Goal: Task Accomplishment & Management: Use online tool/utility

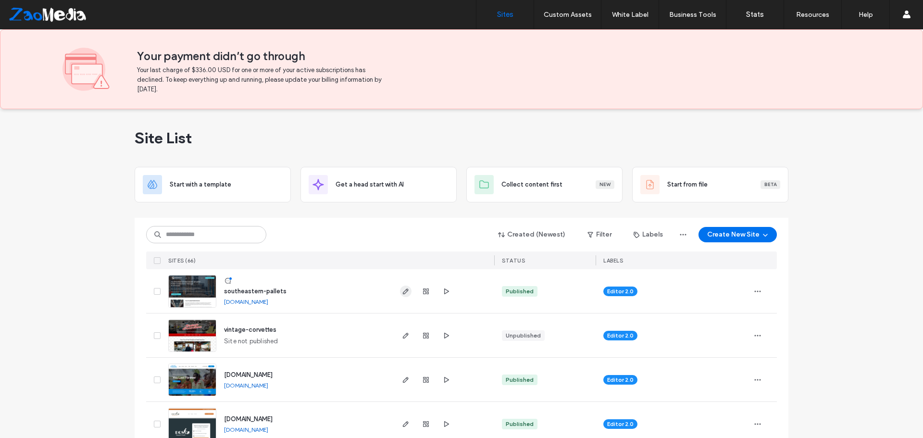
click at [402, 290] on icon "button" at bounding box center [406, 291] width 8 height 8
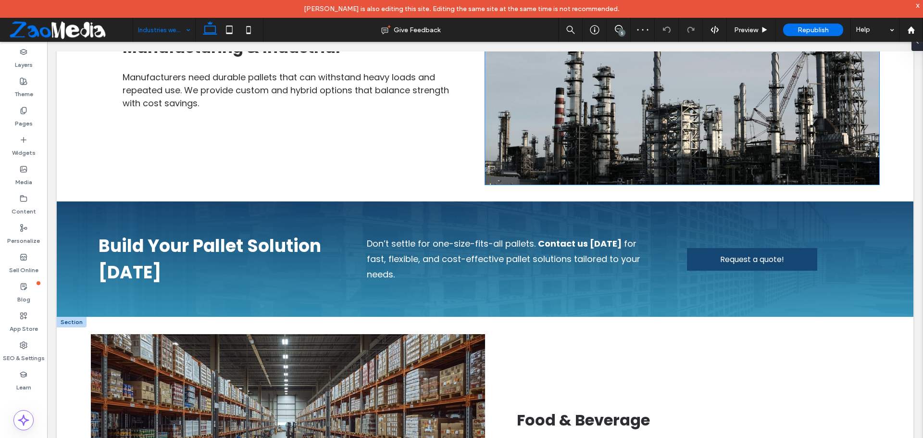
scroll to position [769, 0]
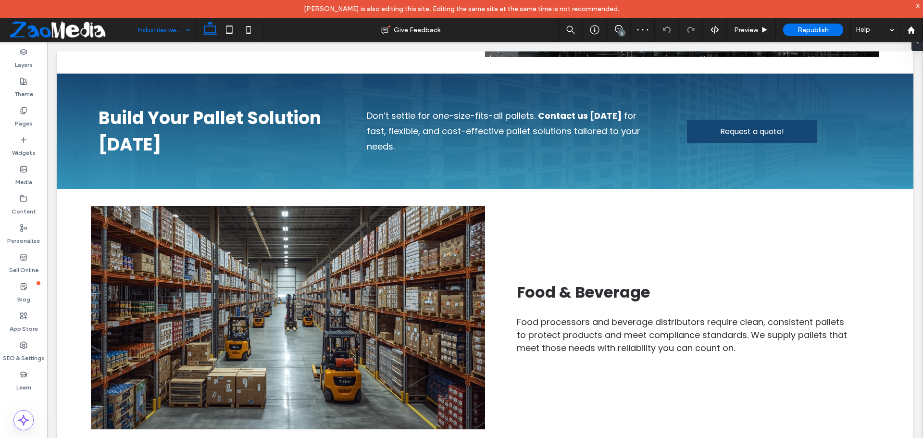
click at [146, 30] on input at bounding box center [162, 30] width 48 height 24
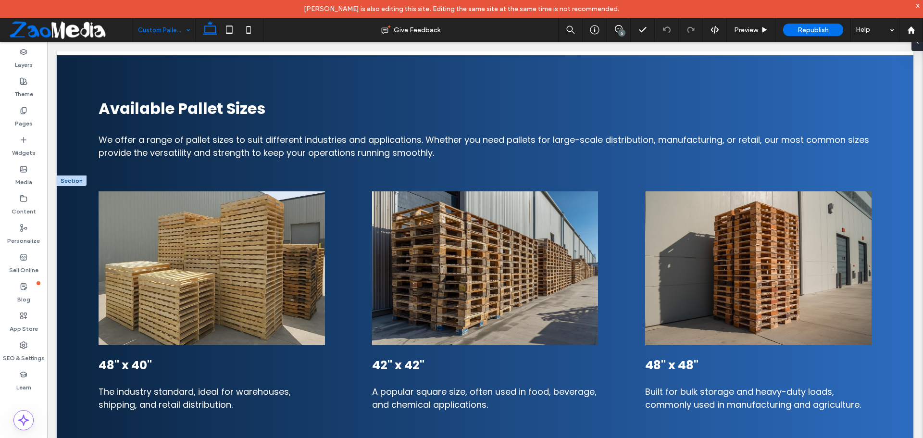
scroll to position [625, 0]
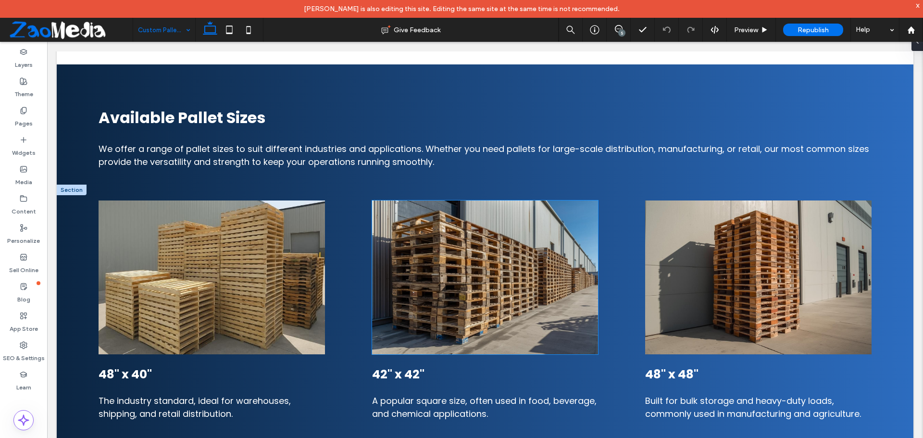
click at [441, 273] on img at bounding box center [485, 277] width 226 height 154
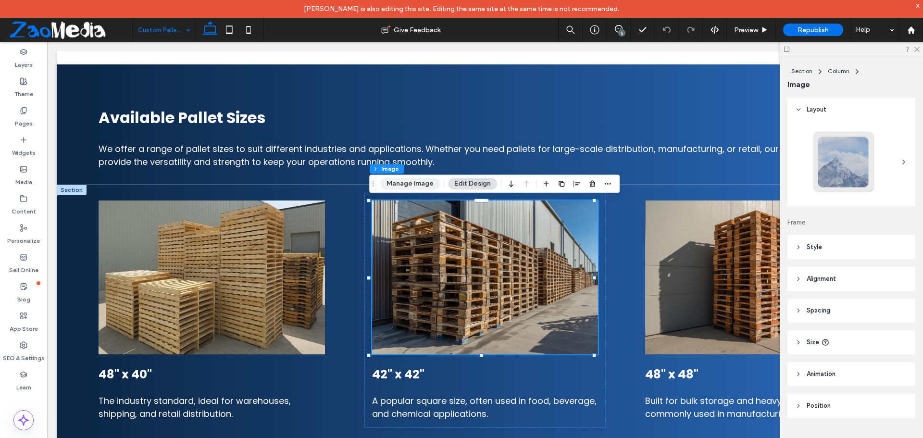
click at [406, 186] on button "Manage Image" at bounding box center [410, 184] width 60 height 12
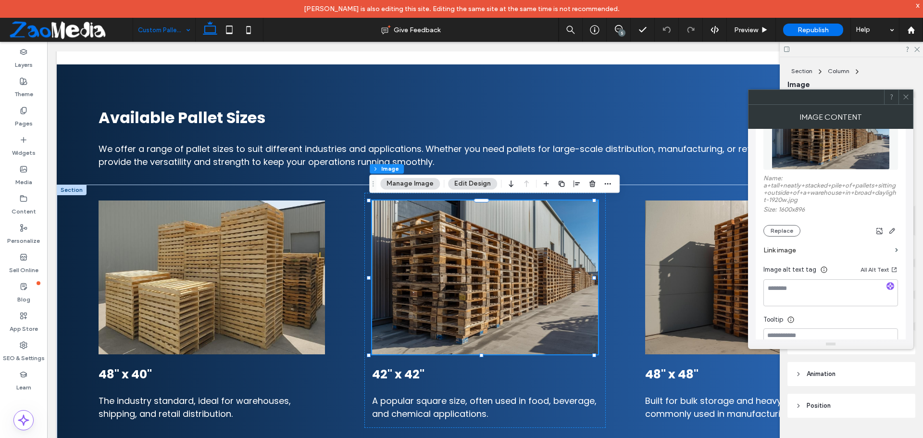
scroll to position [144, 0]
click at [766, 226] on button "Replace" at bounding box center [781, 229] width 37 height 12
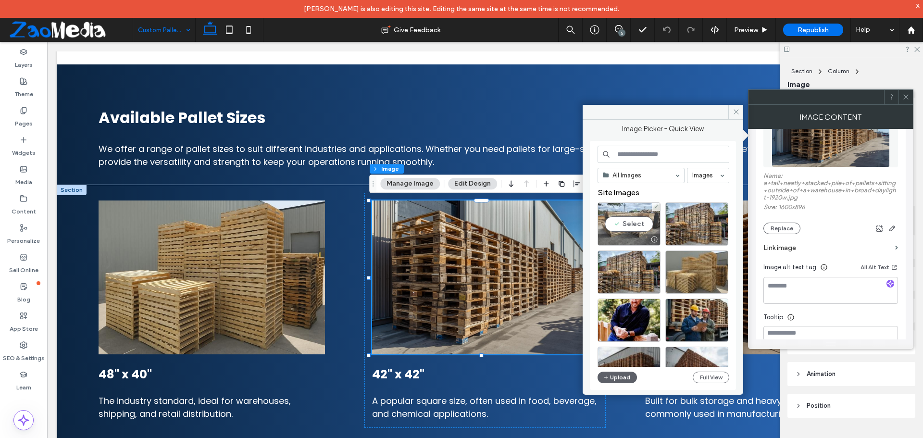
click at [621, 223] on div "Select" at bounding box center [628, 223] width 63 height 43
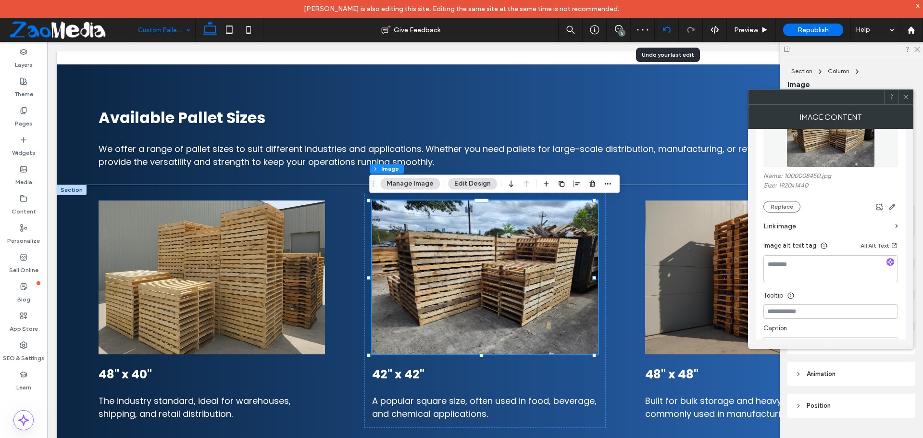
click at [671, 30] on div at bounding box center [667, 30] width 24 height 8
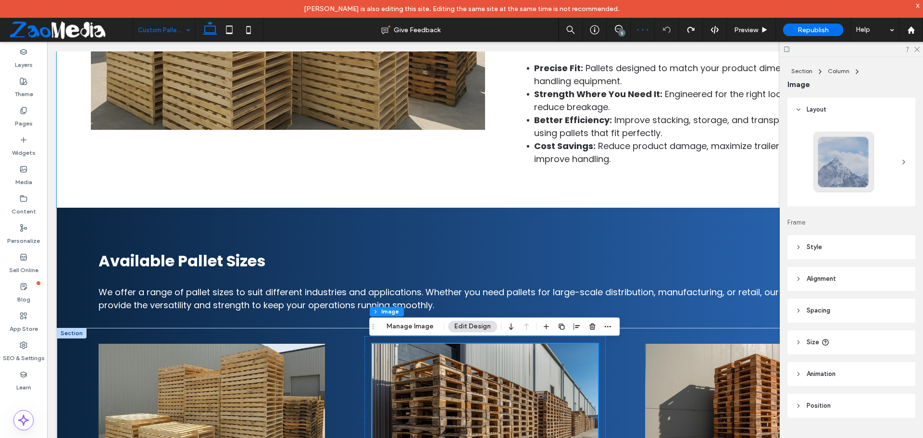
scroll to position [626, 0]
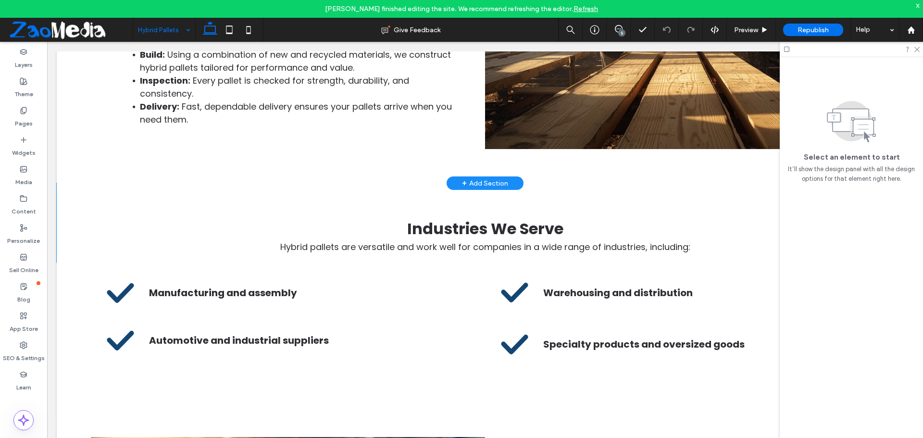
scroll to position [1153, 0]
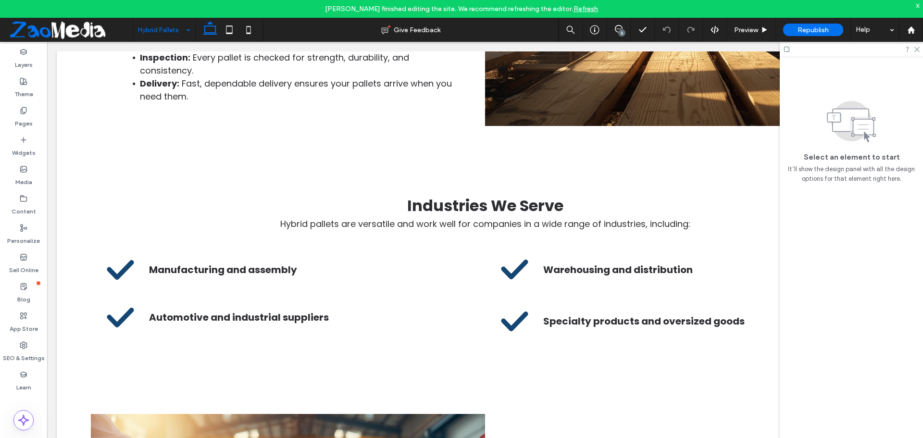
click at [170, 27] on input at bounding box center [162, 30] width 48 height 24
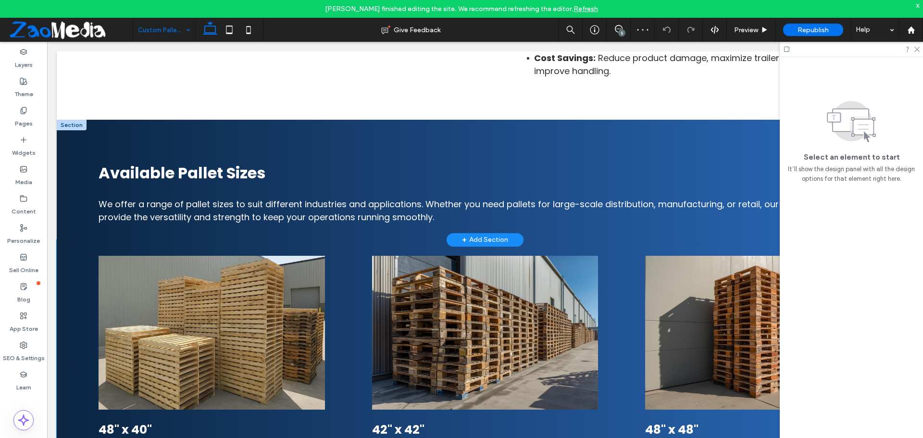
scroll to position [625, 0]
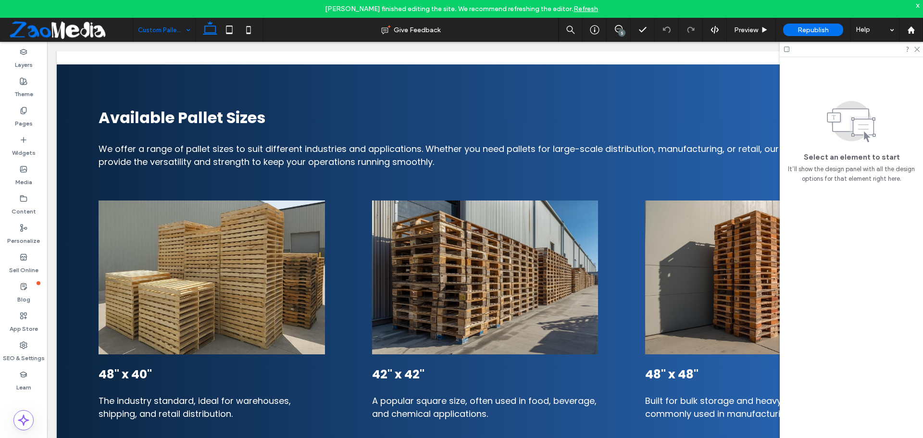
click at [168, 31] on input at bounding box center [162, 30] width 48 height 24
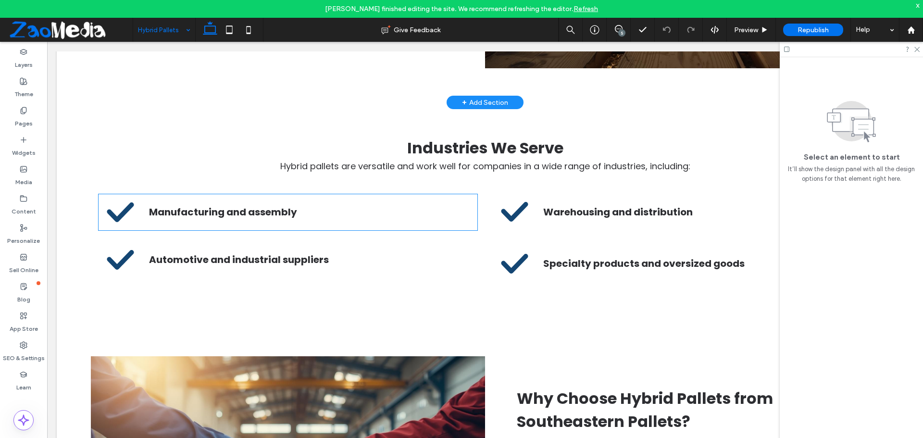
scroll to position [1250, 0]
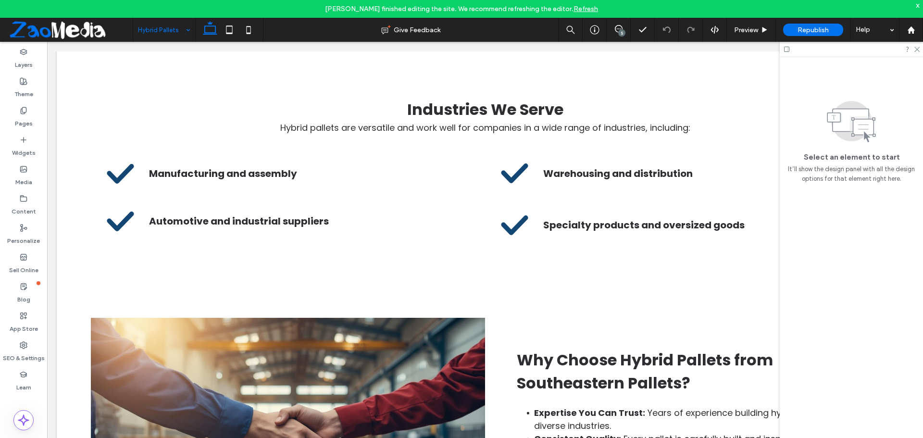
click at [152, 33] on input at bounding box center [162, 30] width 48 height 24
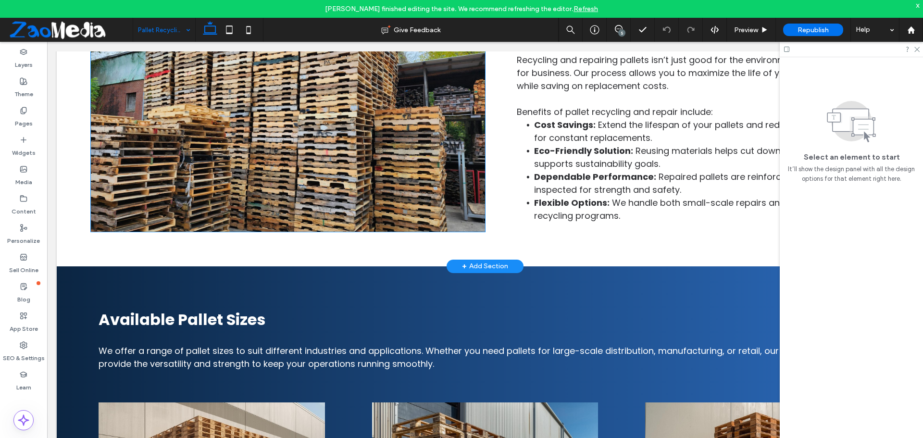
scroll to position [529, 0]
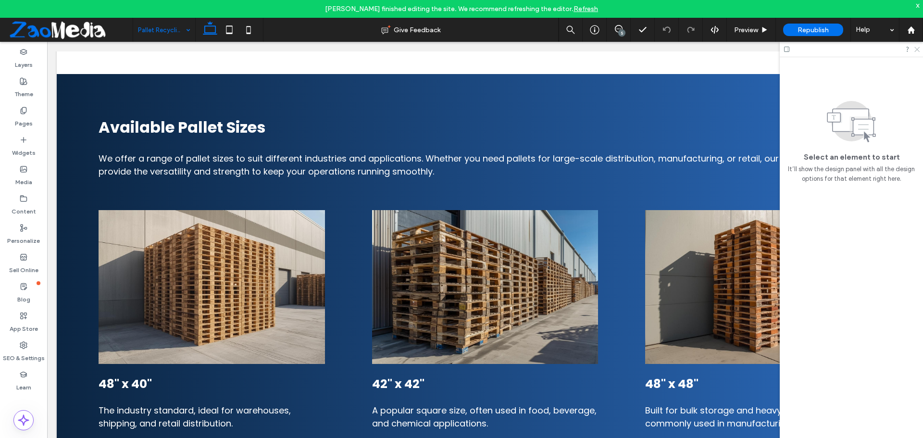
click at [918, 47] on icon at bounding box center [916, 49] width 6 height 6
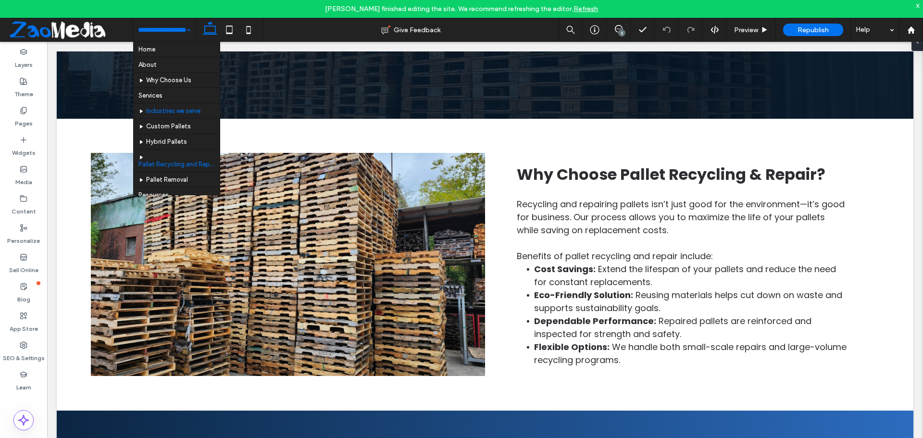
scroll to position [22, 0]
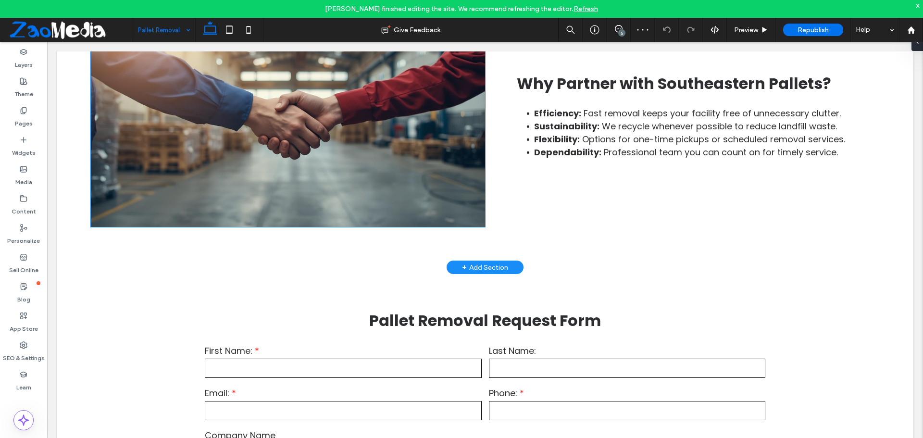
scroll to position [1298, 0]
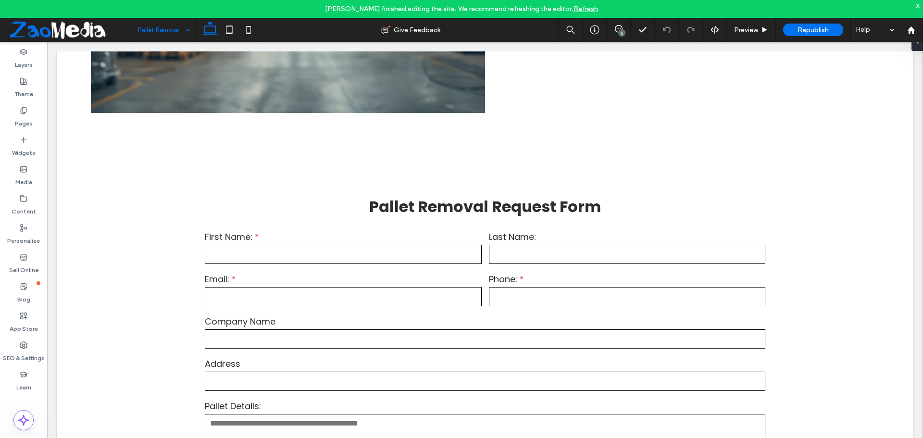
click at [154, 22] on input at bounding box center [162, 30] width 48 height 24
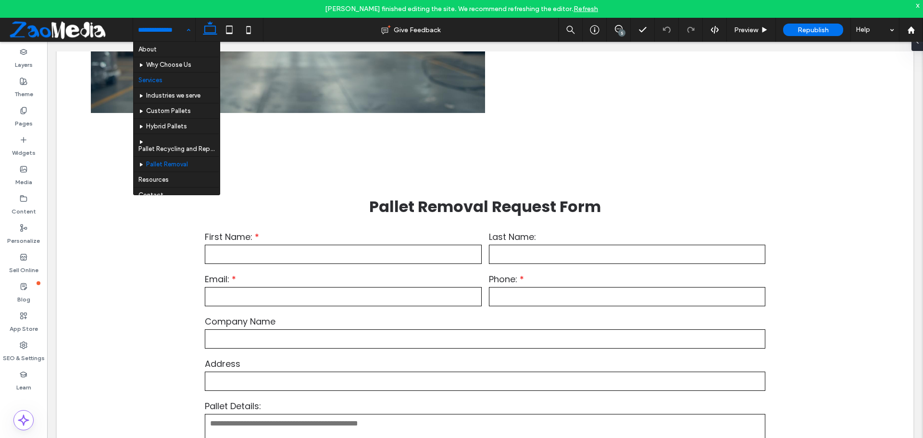
scroll to position [22, 0]
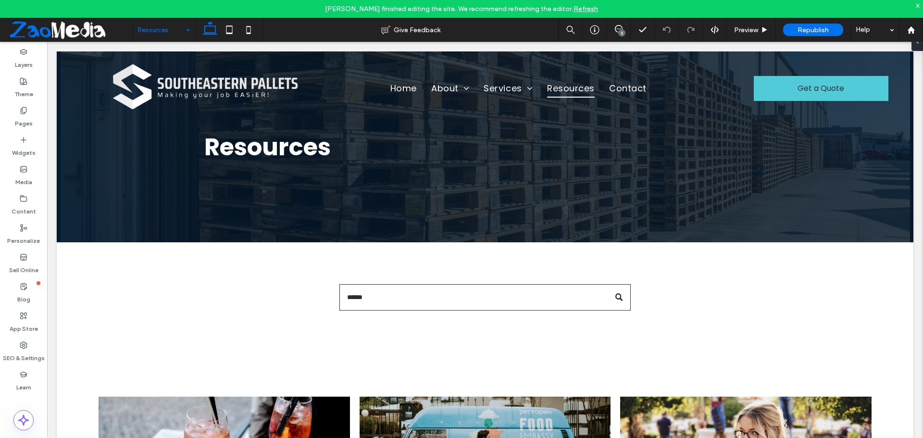
click at [176, 32] on input at bounding box center [162, 30] width 48 height 24
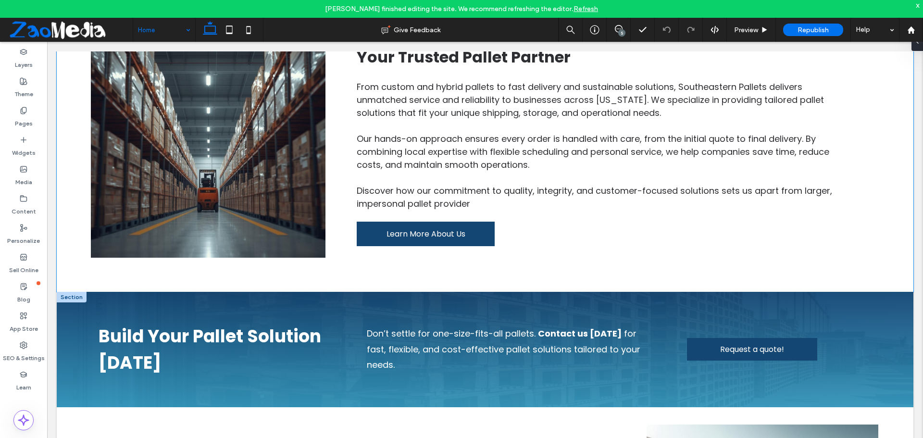
scroll to position [481, 0]
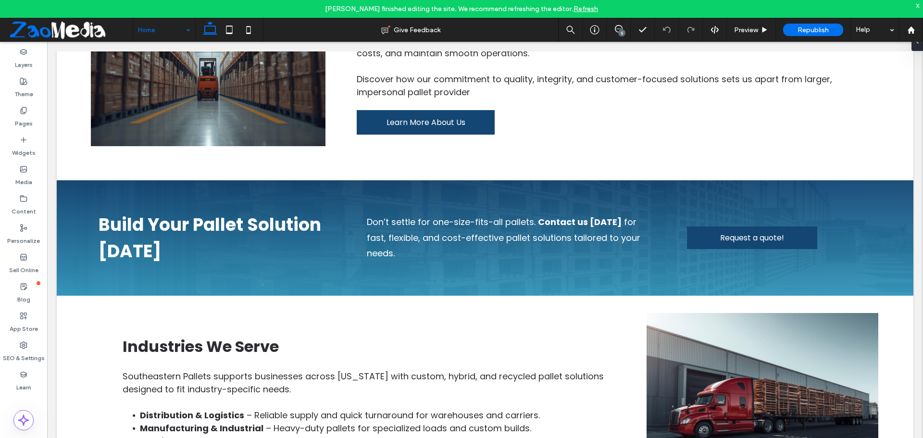
click at [139, 26] on input at bounding box center [162, 30] width 48 height 24
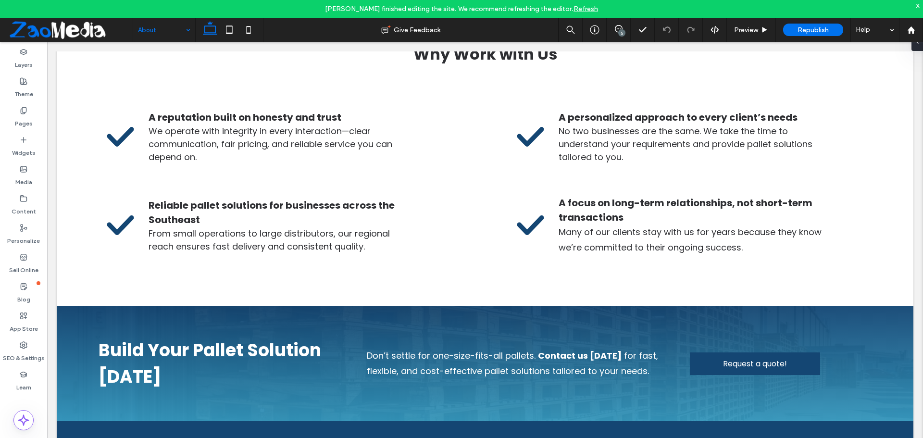
scroll to position [1394, 0]
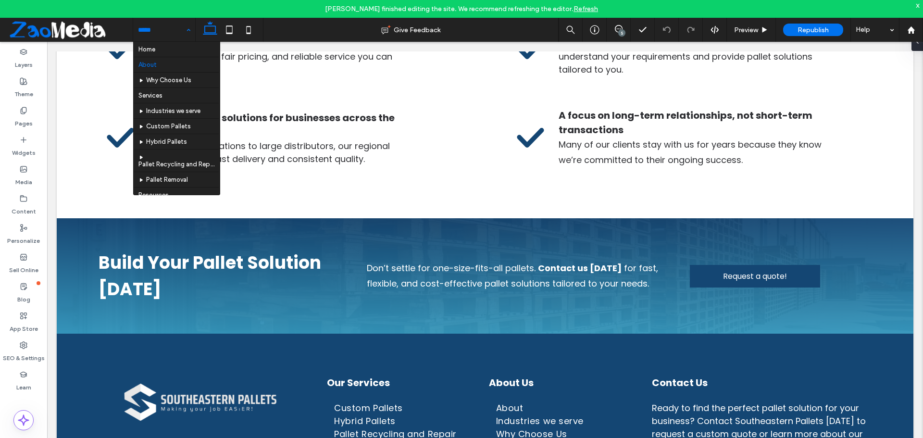
click at [189, 25] on div "Home About Why Choose Us Services Industries we serve Custom Pallets Hybrid Pal…" at bounding box center [164, 30] width 62 height 24
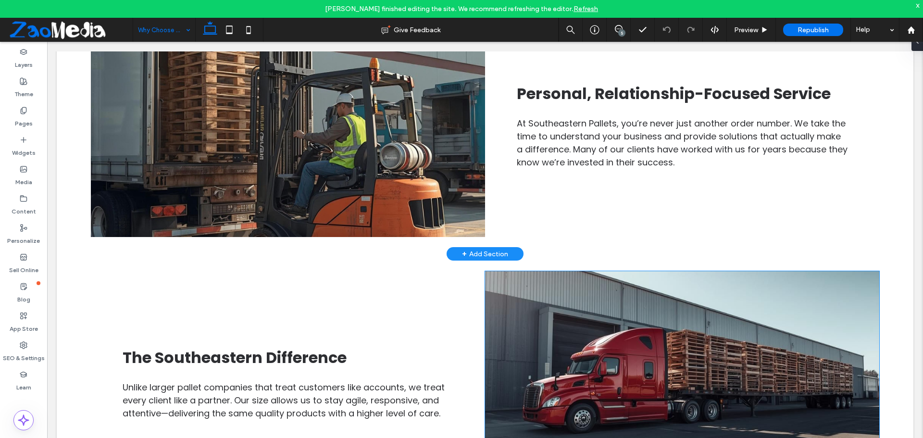
scroll to position [1105, 0]
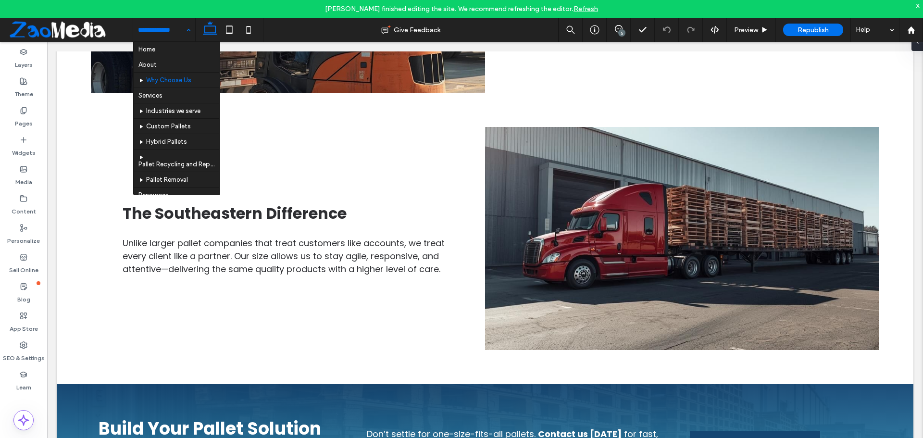
click at [19, 22] on span at bounding box center [69, 29] width 125 height 19
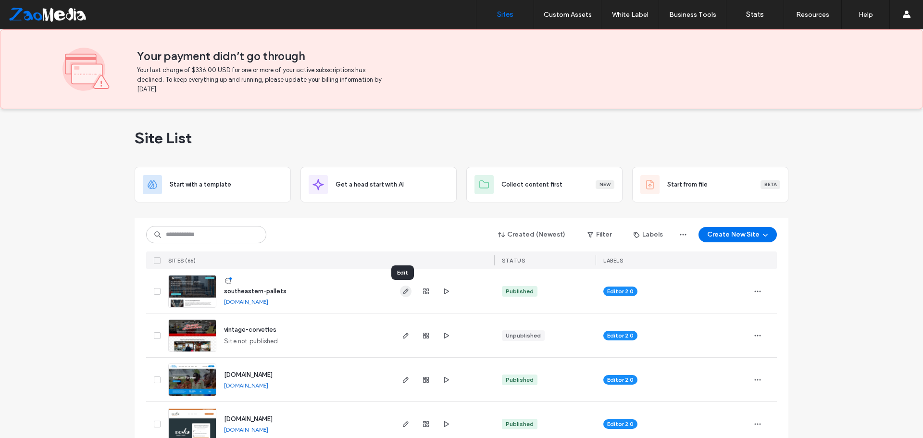
click at [403, 293] on icon "button" at bounding box center [406, 291] width 8 height 8
